Goal: Transaction & Acquisition: Book appointment/travel/reservation

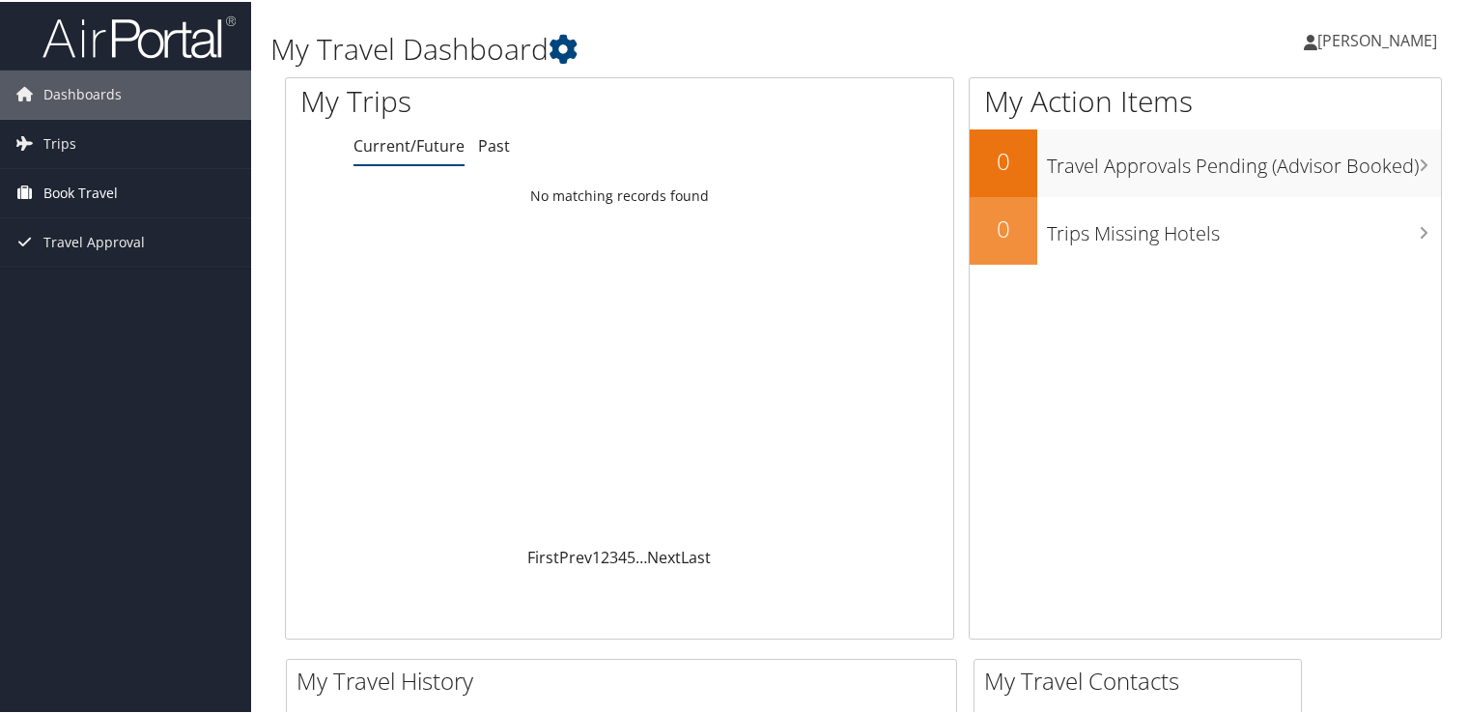
click at [56, 191] on span "Book Travel" at bounding box center [80, 191] width 74 height 48
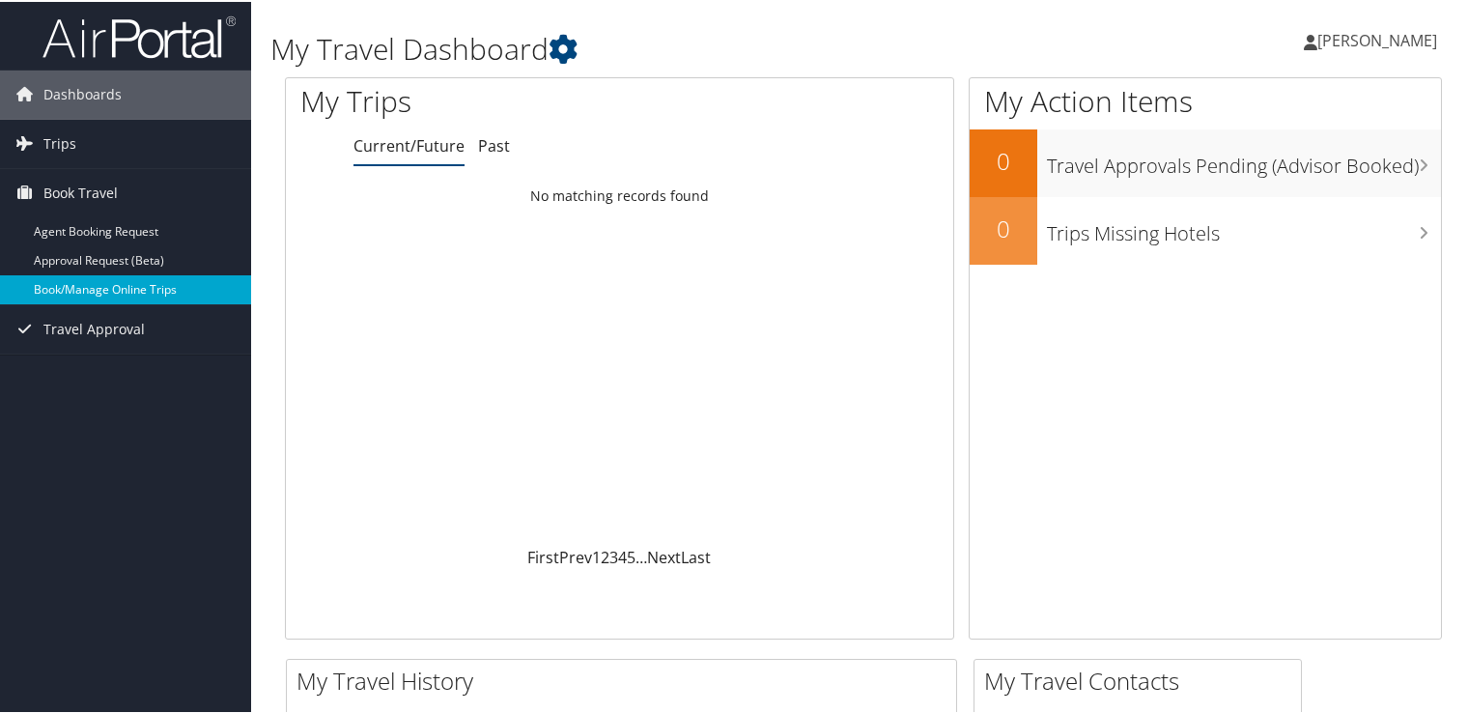
click at [94, 295] on link "Book/Manage Online Trips" at bounding box center [125, 287] width 251 height 29
click at [79, 284] on link "Book/Manage Online Trips" at bounding box center [125, 287] width 251 height 29
click at [97, 286] on link "Book/Manage Online Trips" at bounding box center [125, 287] width 251 height 29
click at [91, 287] on link "Book/Manage Online Trips" at bounding box center [125, 287] width 251 height 29
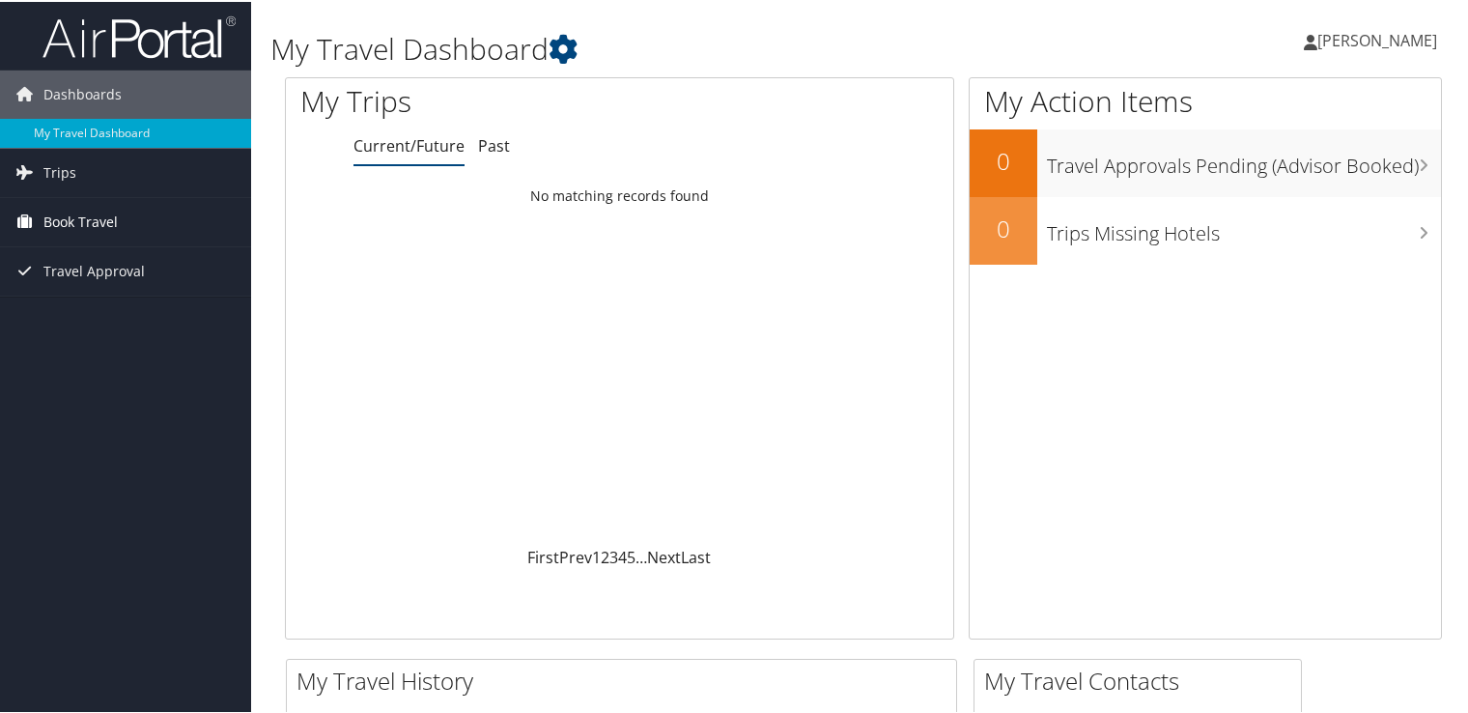
click at [70, 214] on span "Book Travel" at bounding box center [80, 220] width 74 height 48
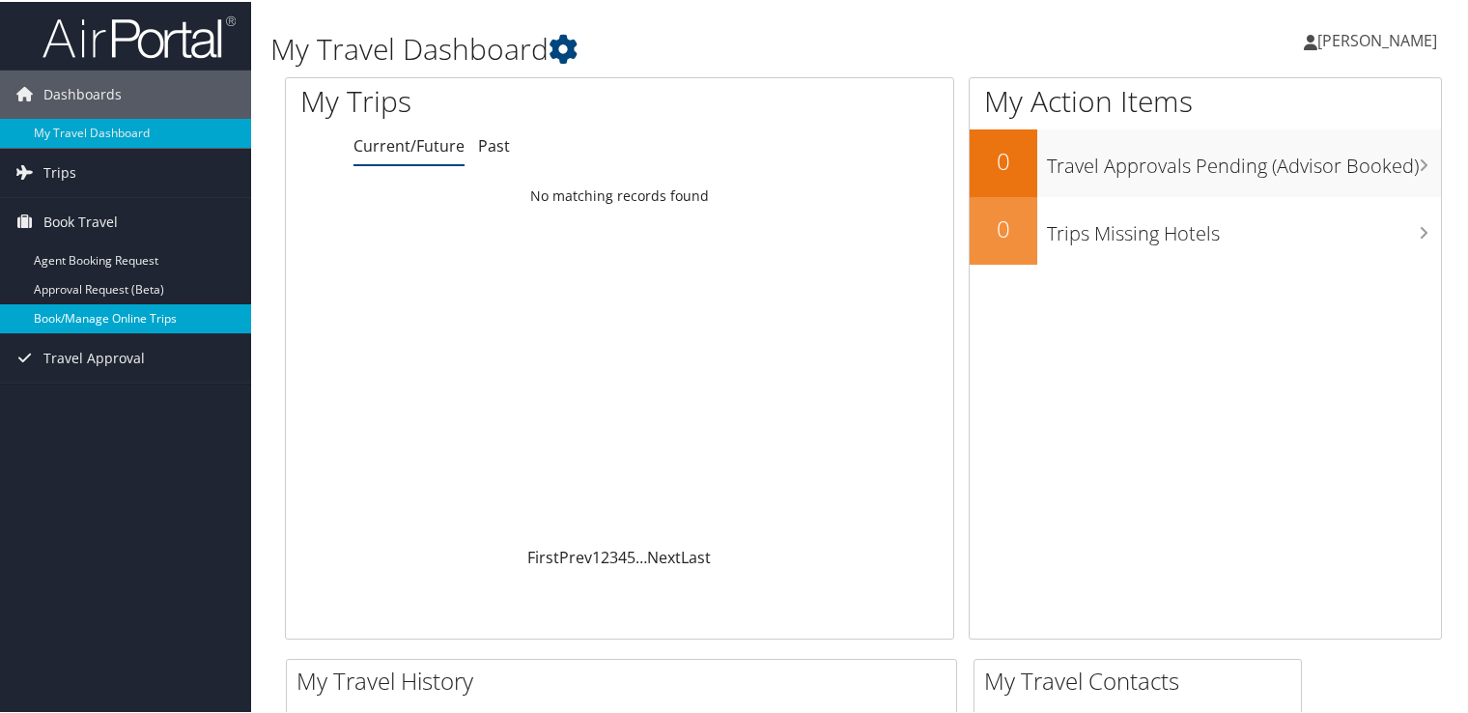
click at [100, 319] on link "Book/Manage Online Trips" at bounding box center [125, 316] width 251 height 29
click at [56, 311] on link "Book/Manage Online Trips" at bounding box center [125, 316] width 251 height 29
click at [104, 315] on link "Book/Manage Online Trips" at bounding box center [125, 316] width 251 height 29
